Goal: Task Accomplishment & Management: Use online tool/utility

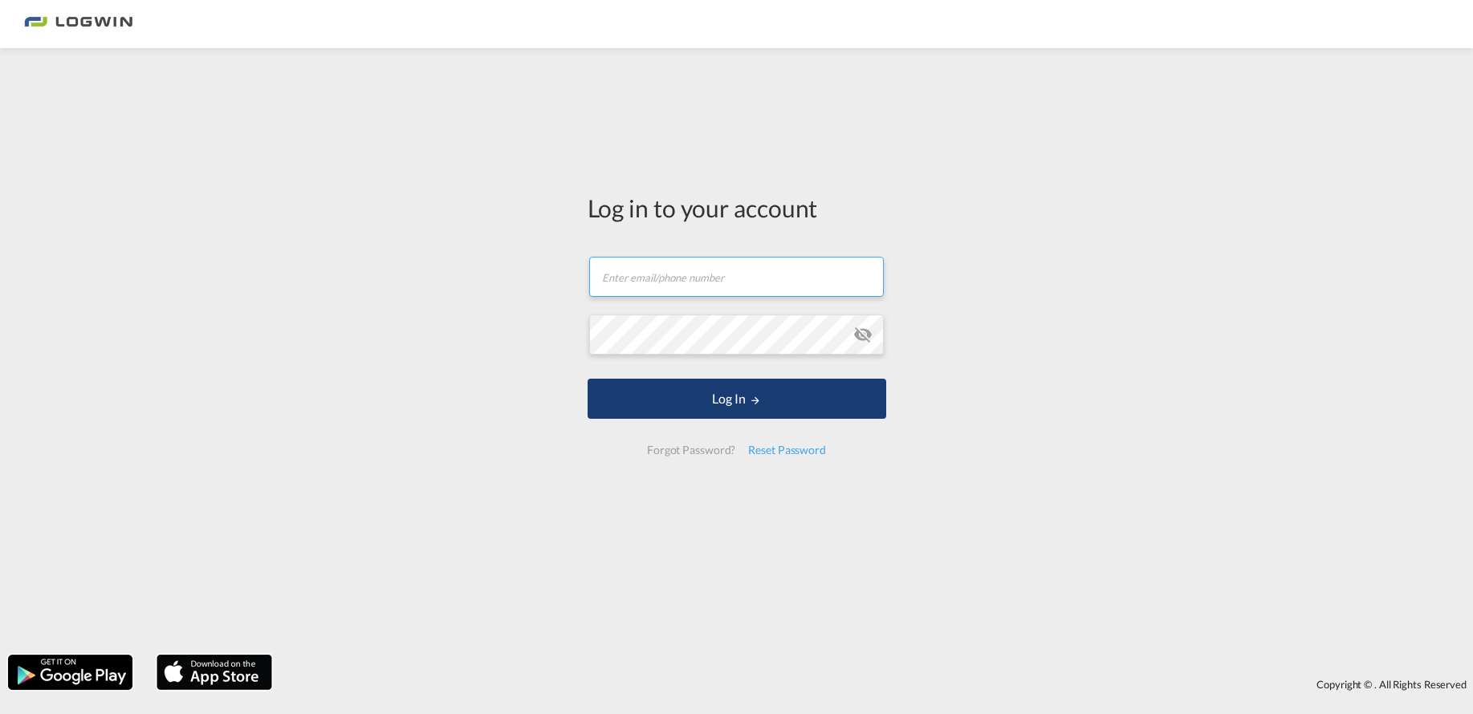
type input "[EMAIL_ADDRESS][DOMAIN_NAME]"
click at [747, 404] on button "Log In" at bounding box center [737, 399] width 299 height 40
